Goal: Task Accomplishment & Management: Complete application form

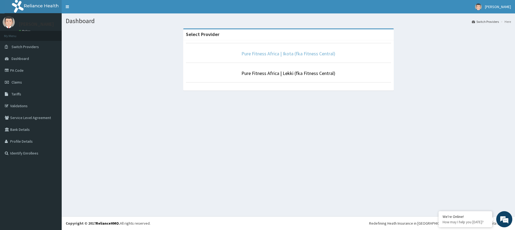
click at [298, 51] on link "Pure Fitness Africa | Ikota (fka Fitness Central)" at bounding box center [289, 53] width 94 height 6
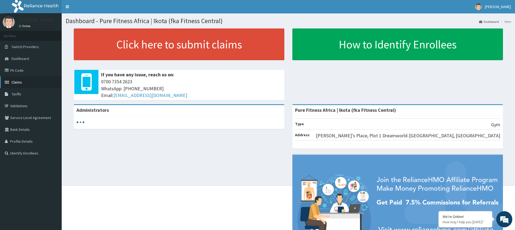
click at [26, 80] on link "Claims" at bounding box center [31, 82] width 62 height 12
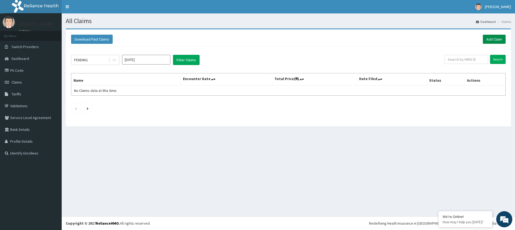
click at [490, 41] on link "Add Claim" at bounding box center [494, 39] width 23 height 9
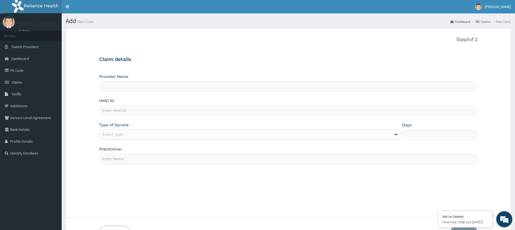
type input "Pure Fitness Africa | Ikota (fka Fitness Central)"
type input "1"
click at [107, 110] on input "HMO ID" at bounding box center [288, 110] width 378 height 10
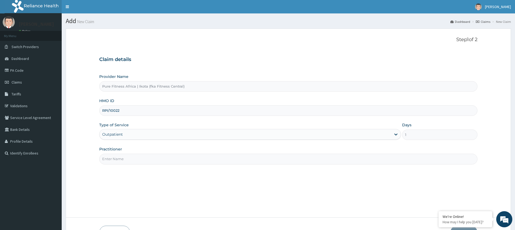
click at [134, 113] on input "RPI/10022" at bounding box center [288, 110] width 378 height 10
type input "RPI/10022/A"
click at [114, 159] on input "Practitioner" at bounding box center [288, 159] width 378 height 10
type input "TAMARA"
click at [266, 65] on div "Claim details Provider Name Pure Fitness Africa | Ikota (fka Fitness Central) H…" at bounding box center [288, 107] width 378 height 113
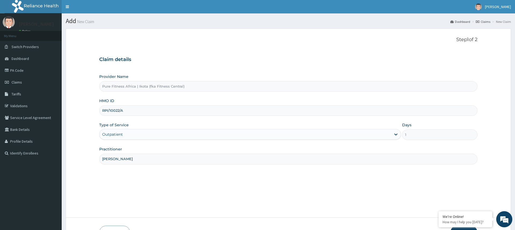
click at [265, 65] on div "Claim details Provider Name Pure Fitness Africa | Ikota (fka Fitness Central) H…" at bounding box center [288, 107] width 378 height 113
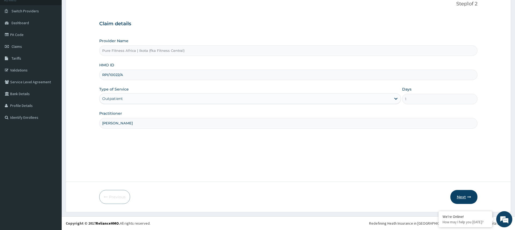
click at [462, 197] on button "Next" at bounding box center [464, 197] width 27 height 14
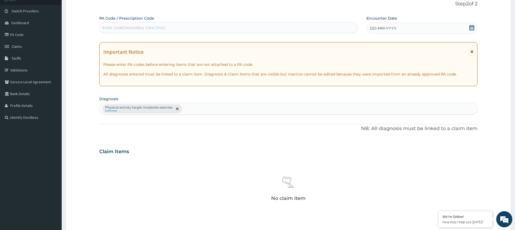
click at [108, 28] on div "Enter Code(Secondary Care Only)" at bounding box center [133, 27] width 63 height 5
type input "PA/9A5B57"
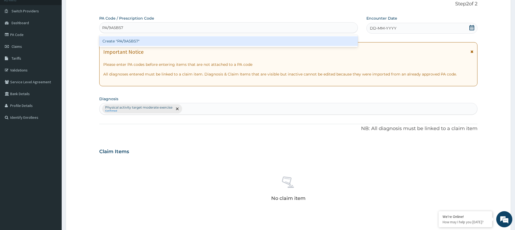
click at [154, 44] on div "Create "PA/9A5B57"" at bounding box center [228, 41] width 259 height 10
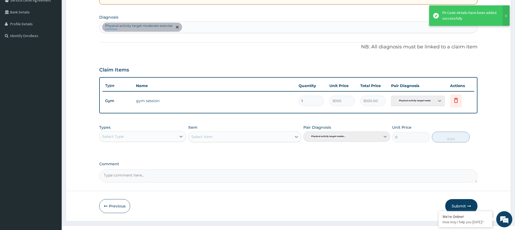
scroll to position [126, 0]
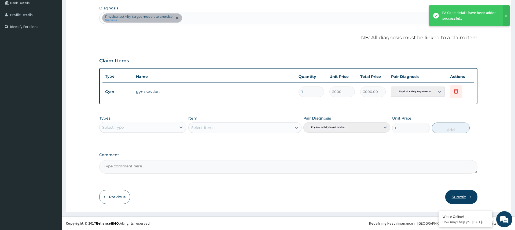
click at [466, 197] on button "Submit" at bounding box center [462, 197] width 32 height 14
